Goal: Transaction & Acquisition: Purchase product/service

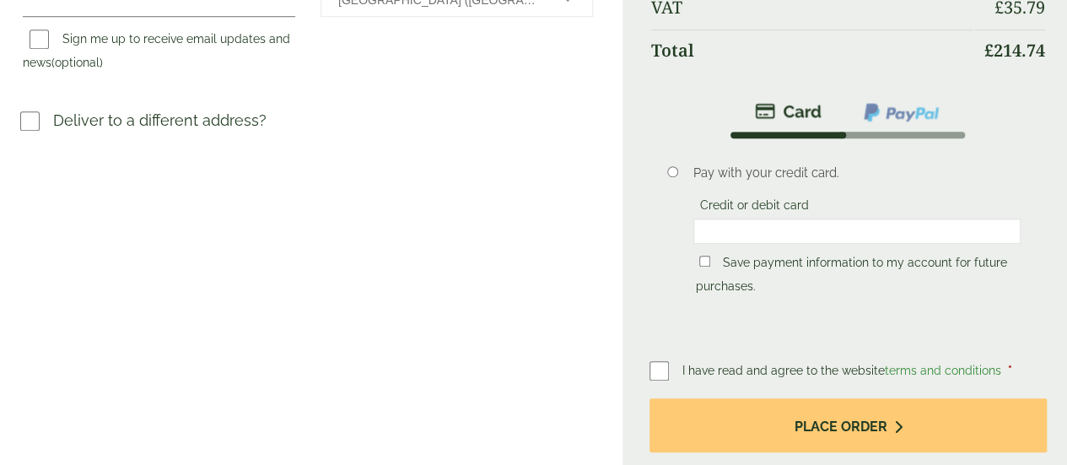
scroll to position [799, 0]
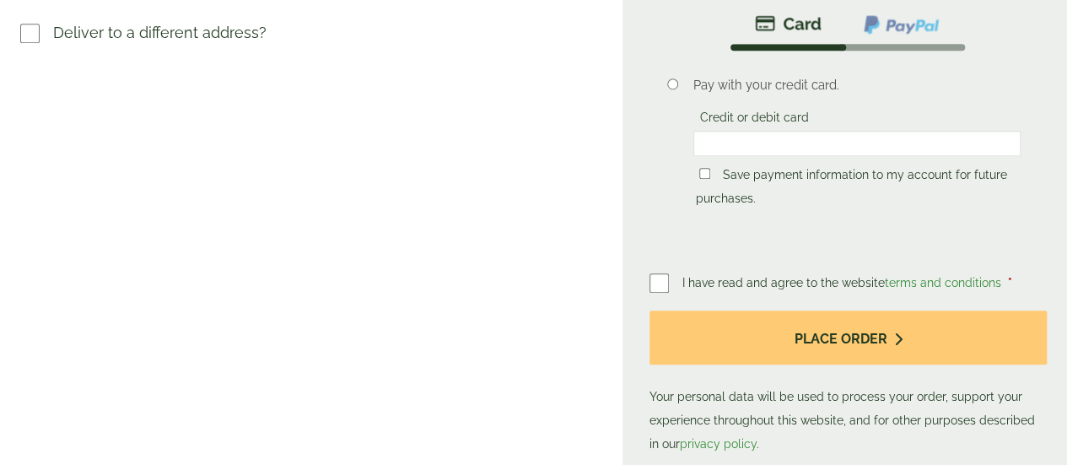
click at [798, 245] on li "Pay with your credit card. Credit or debit card Save payment information to my …" at bounding box center [847, 151] width 397 height 201
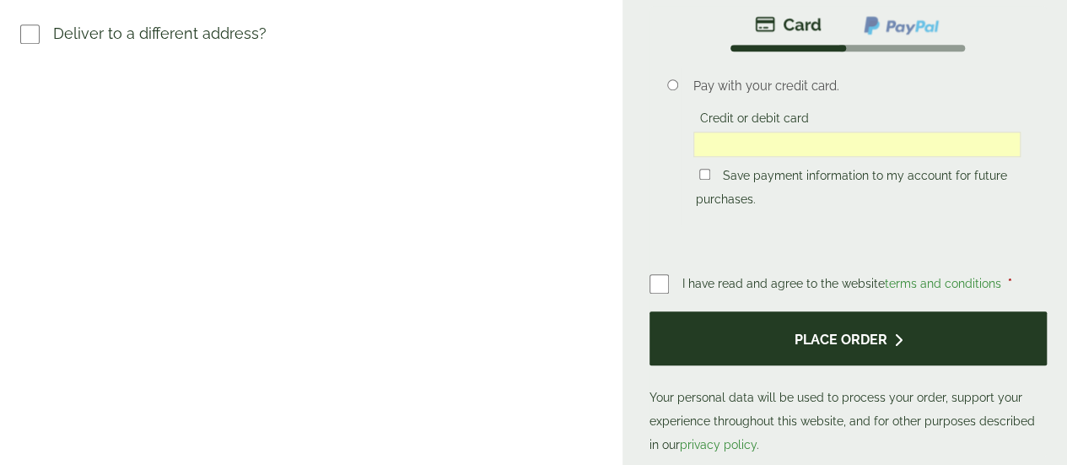
click at [822, 366] on button "Place order" at bounding box center [847, 338] width 397 height 55
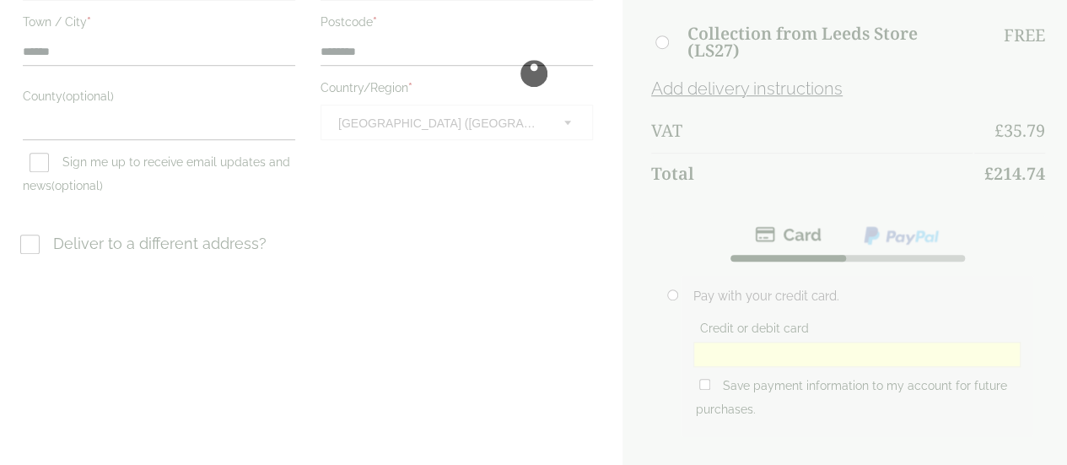
scroll to position [589, 0]
